Goal: Information Seeking & Learning: Learn about a topic

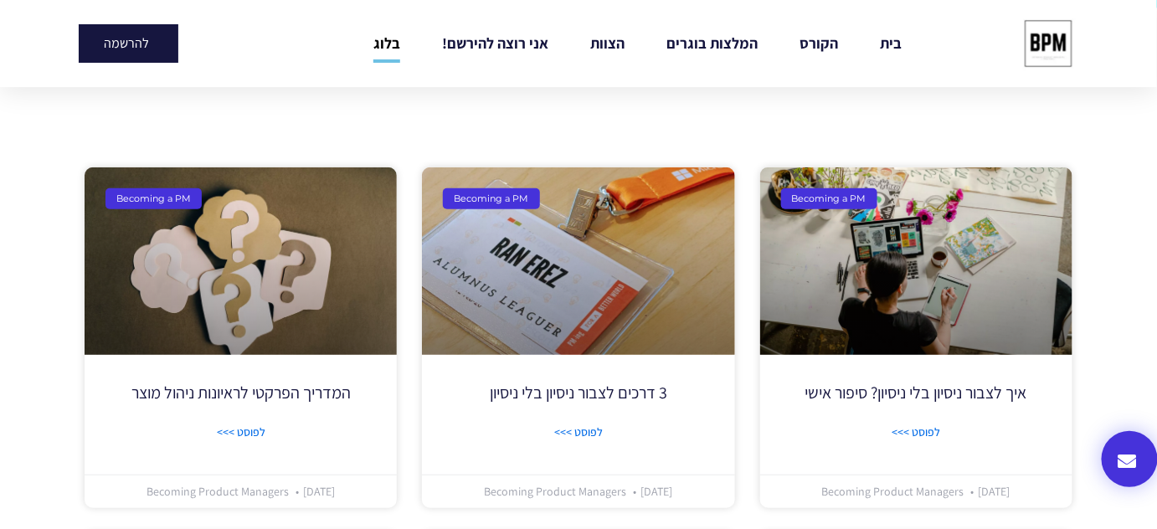
scroll to position [328, 0]
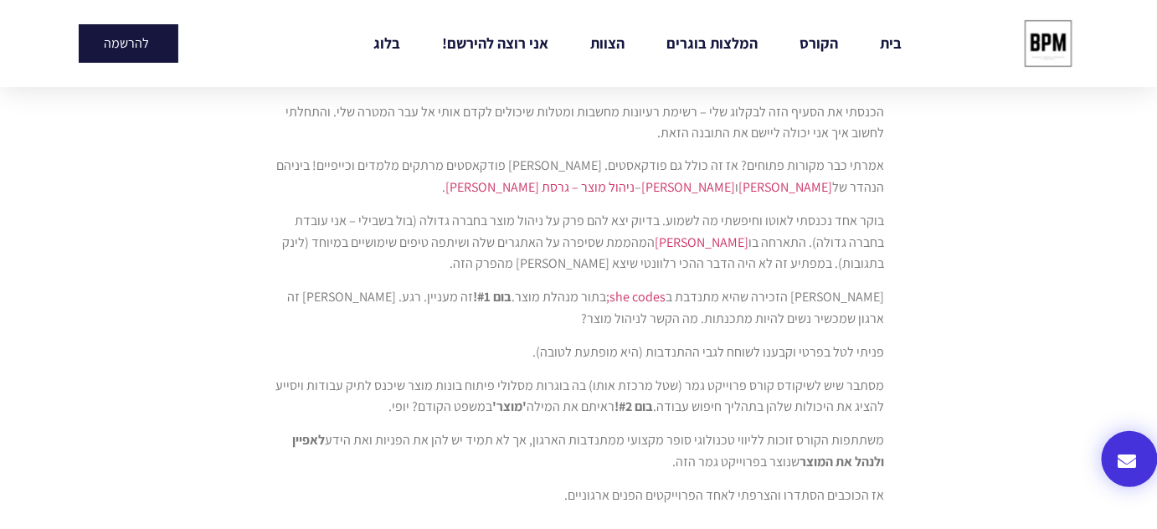
scroll to position [906, 0]
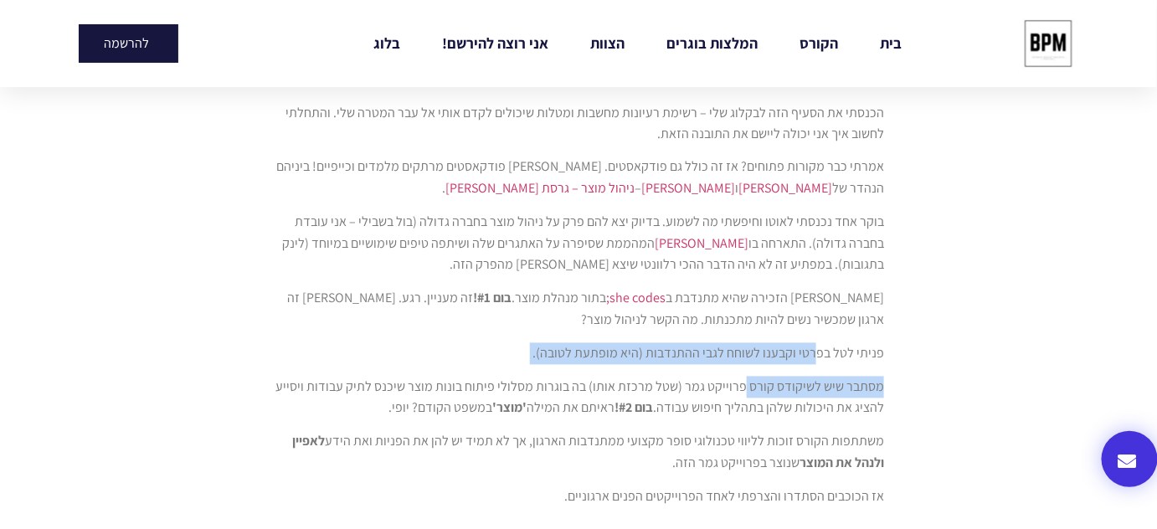
drag, startPoint x: 819, startPoint y: 352, endPoint x: 747, endPoint y: 374, distance: 75.2
click at [747, 374] on div "ב2019 חיפשתי את הדרך שלי לניהול מוצר. [GEOGRAPHIC_DATA]. אני מאלה שעושים את שיע…" at bounding box center [578, 239] width 611 height 537
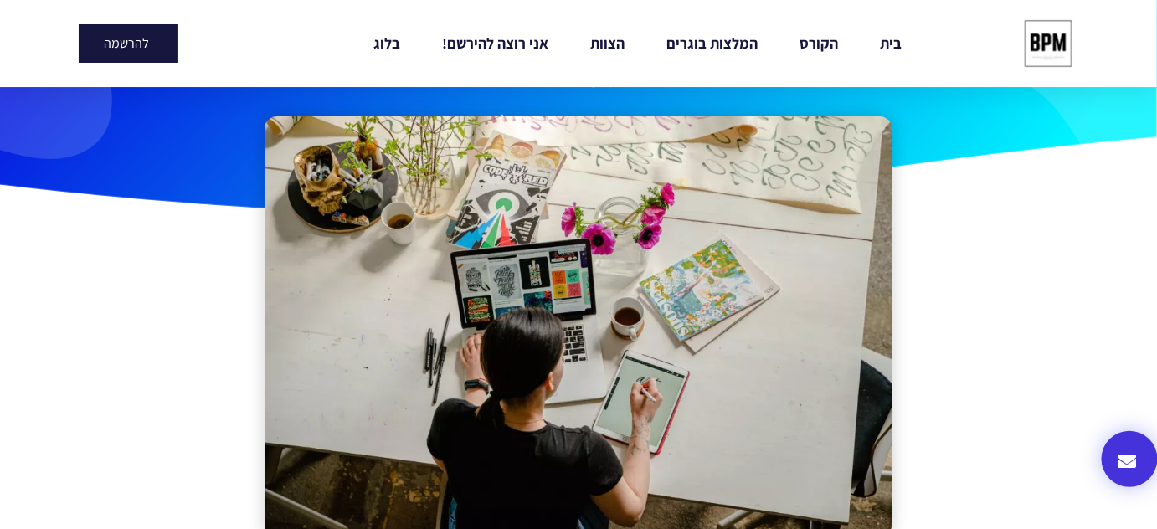
scroll to position [0, 0]
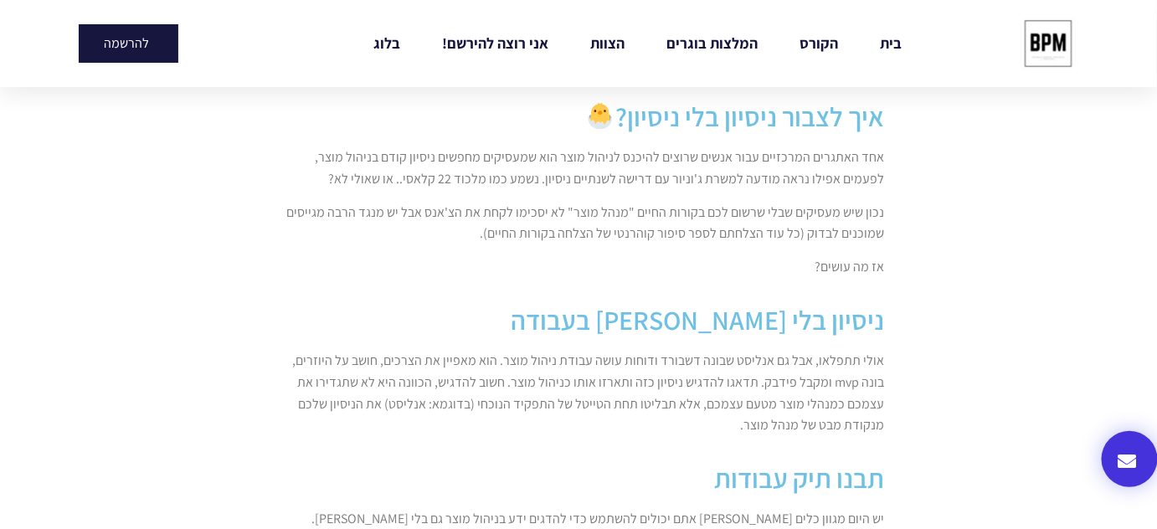
scroll to position [1065, 0]
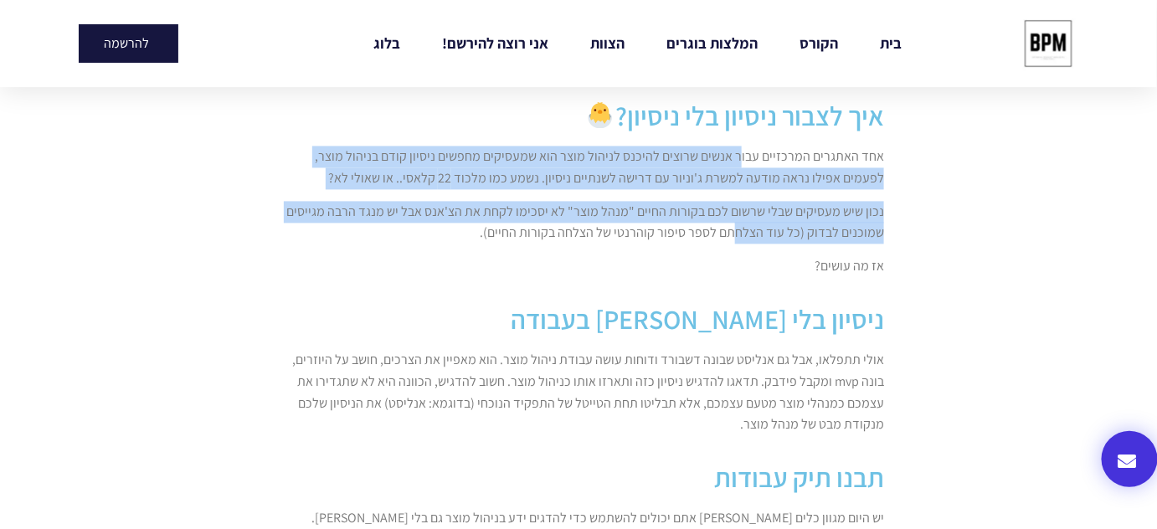
drag, startPoint x: 745, startPoint y: 164, endPoint x: 737, endPoint y: 227, distance: 63.4
click at [737, 227] on div "אחד האתגרים המרכזיים עבור אנשים שרוצים להיכנס לניהול מוצר הוא שמעסיקים מחפשים נ…" at bounding box center [578, 211] width 611 height 131
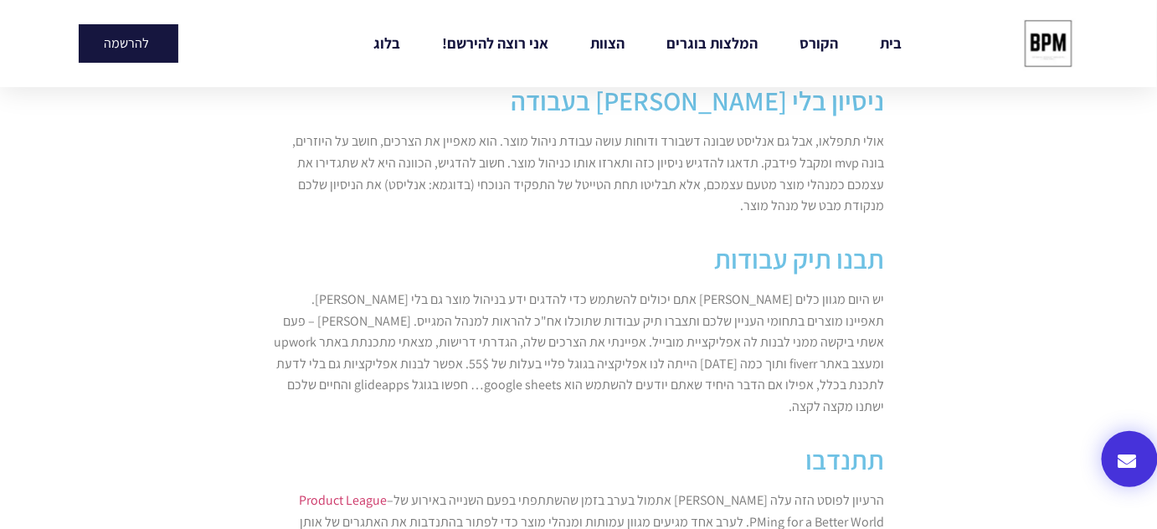
scroll to position [1284, 0]
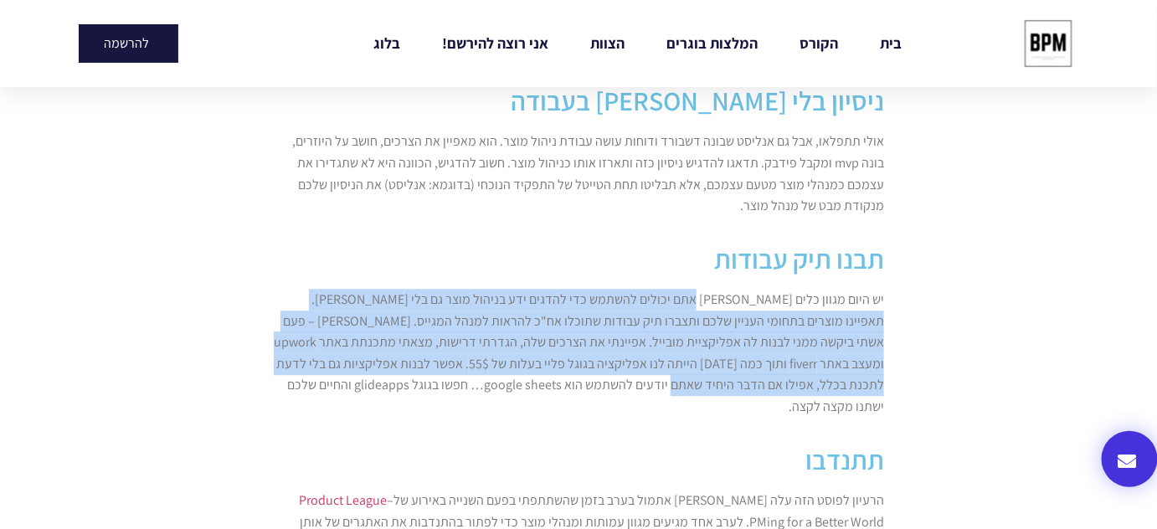
drag, startPoint x: 713, startPoint y: 301, endPoint x: 698, endPoint y: 381, distance: 81.8
click at [698, 381] on p "יש היום מגוון כלים שבהם אתם יכולים להשתמש כדי להדגים ידע בניהול מוצר גם בלי טיי…" at bounding box center [578, 353] width 611 height 129
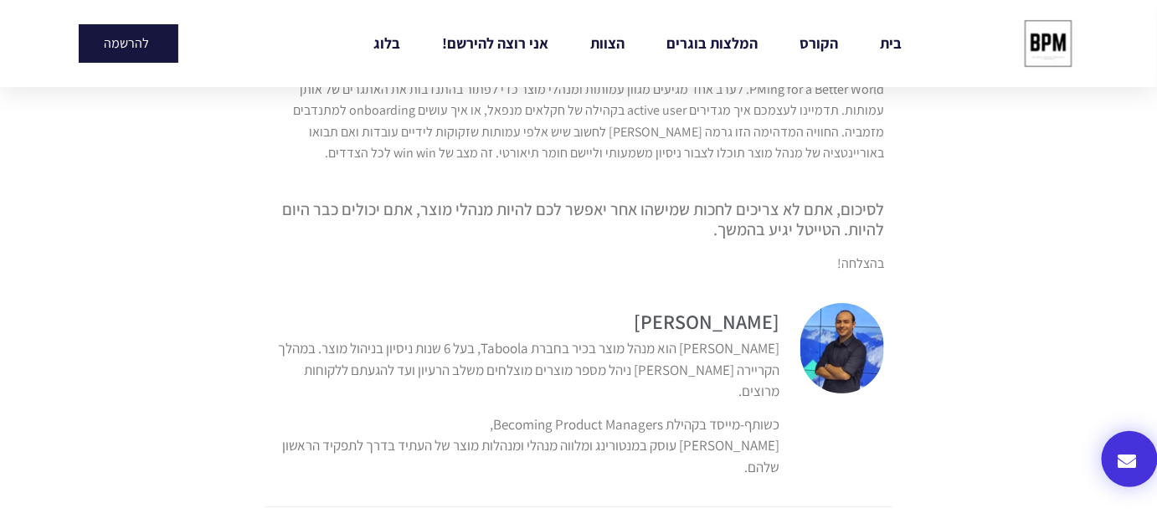
scroll to position [1717, 0]
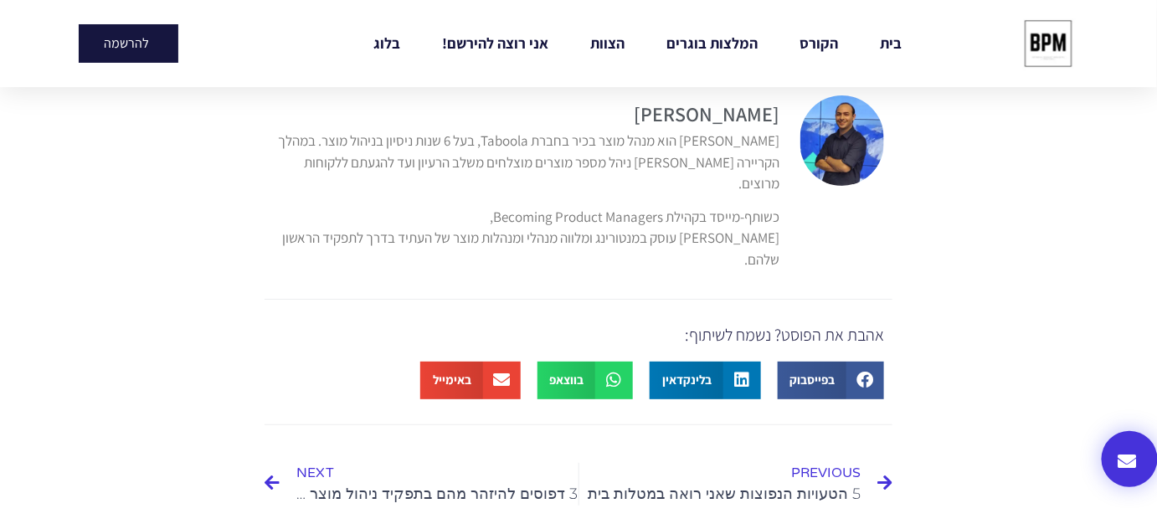
scroll to position [2054, 0]
